Goal: Transaction & Acquisition: Purchase product/service

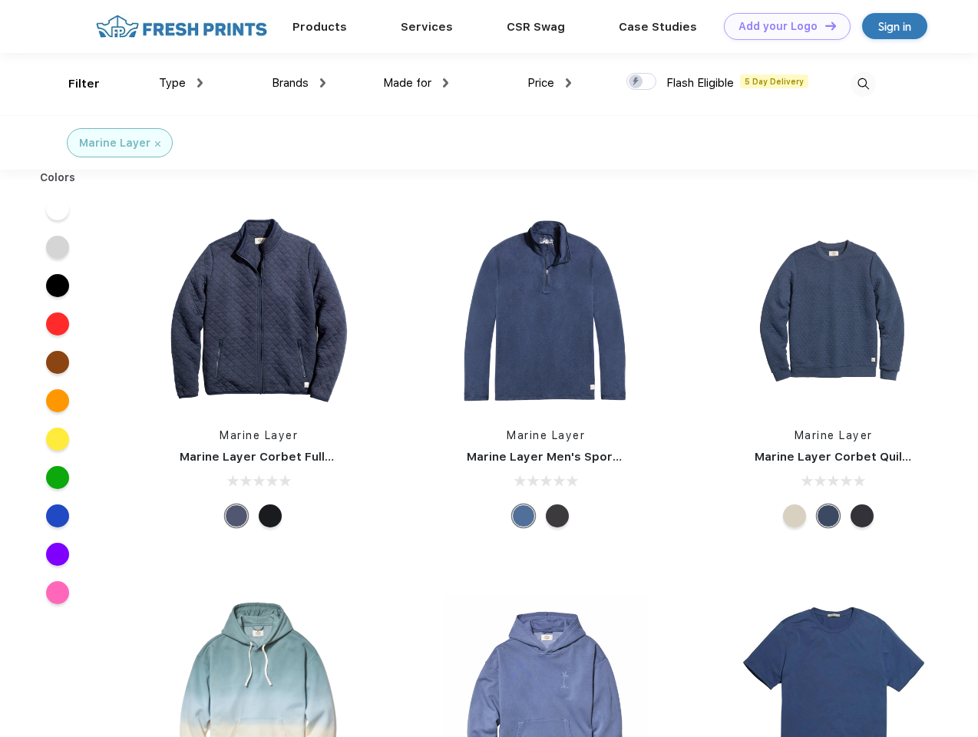
scroll to position [1, 0]
click at [781, 26] on link "Add your Logo Design Tool" at bounding box center [787, 26] width 127 height 27
click at [0, 0] on div "Design Tool" at bounding box center [0, 0] width 0 height 0
click at [824, 25] on link "Add your Logo Design Tool" at bounding box center [787, 26] width 127 height 27
click at [74, 84] on div "Filter" at bounding box center [83, 84] width 31 height 18
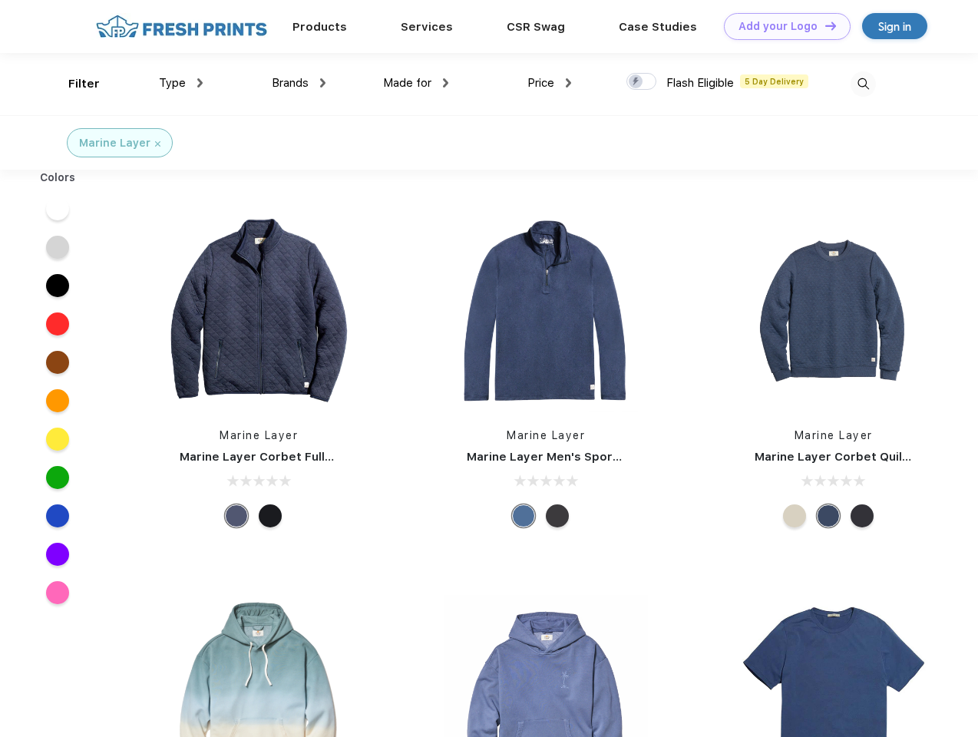
click at [181, 83] on span "Type" at bounding box center [172, 83] width 27 height 14
click at [299, 83] on span "Brands" at bounding box center [290, 83] width 37 height 14
click at [416, 83] on span "Made for" at bounding box center [407, 83] width 48 height 14
click at [550, 83] on span "Price" at bounding box center [540, 83] width 27 height 14
click at [642, 82] on div at bounding box center [641, 81] width 30 height 17
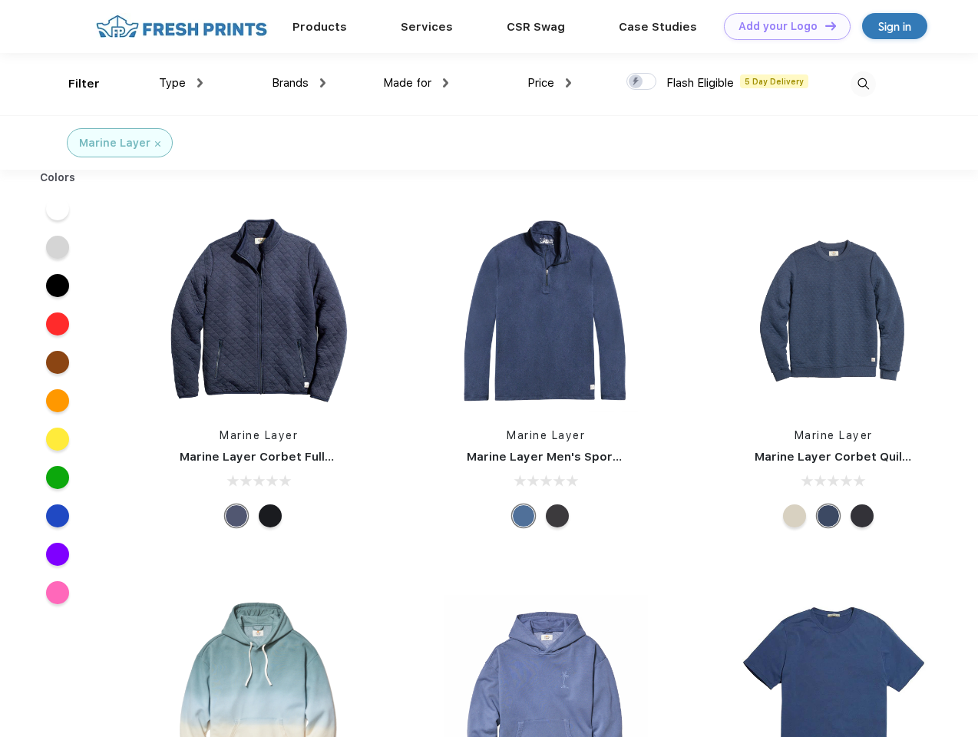
click at [636, 82] on input "checkbox" at bounding box center [631, 77] width 10 height 10
click at [863, 84] on img at bounding box center [863, 83] width 25 height 25
